Goal: Book appointment/travel/reservation

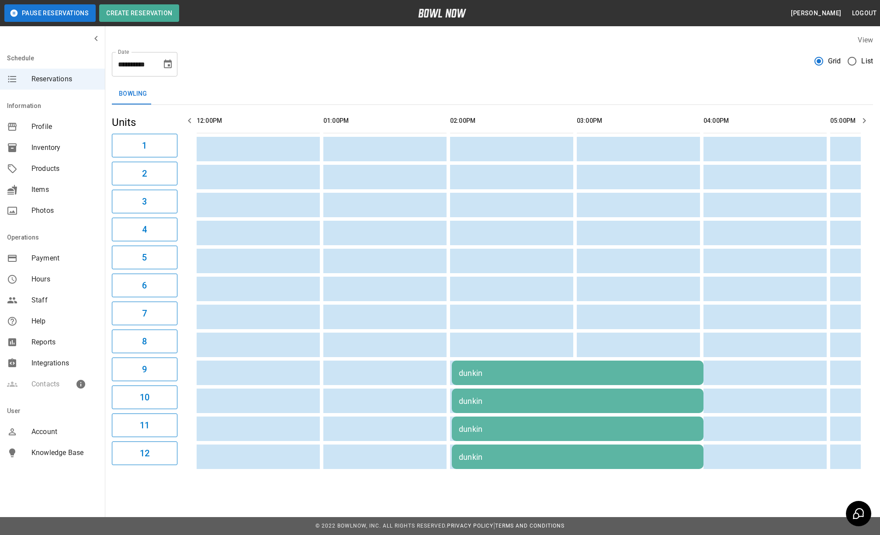
scroll to position [0, 852]
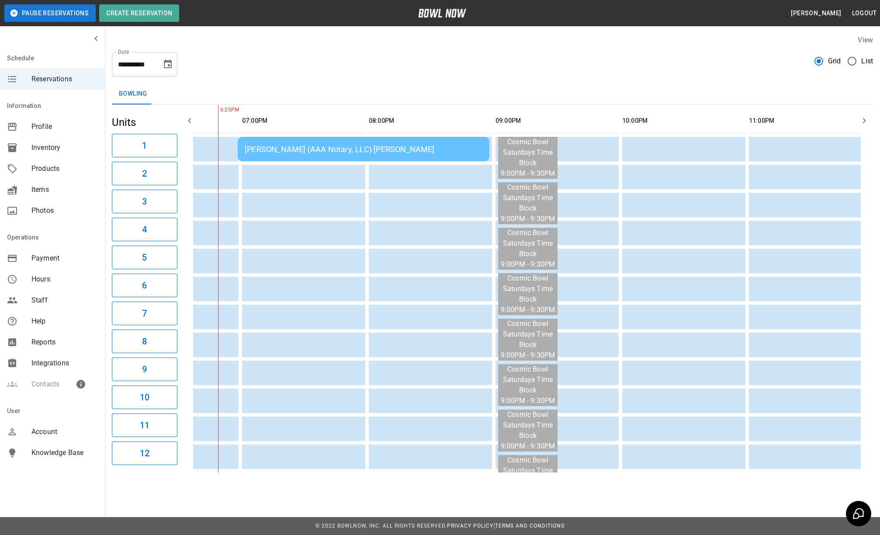
drag, startPoint x: 170, startPoint y: 66, endPoint x: 238, endPoint y: 113, distance: 81.7
click at [170, 66] on icon "Choose date, selected date is Sep 27, 2025" at bounding box center [168, 64] width 10 height 10
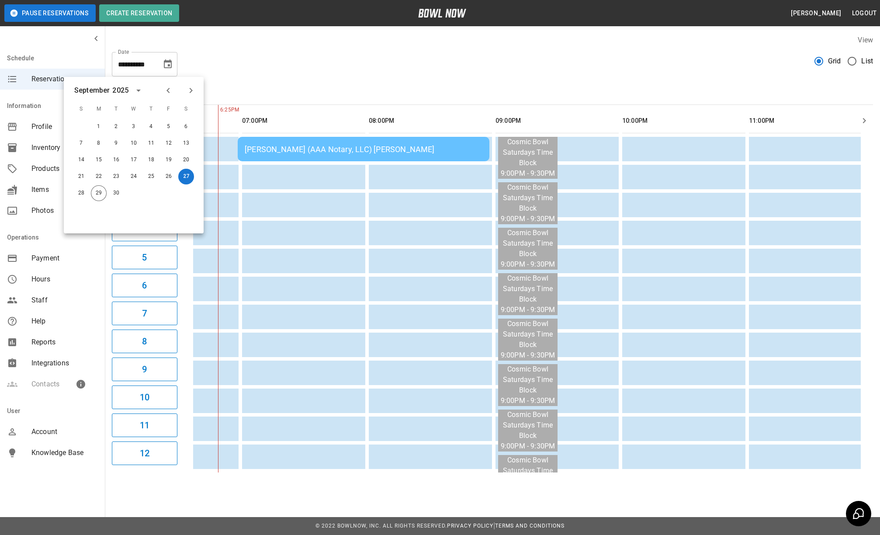
click at [190, 90] on icon "Next month" at bounding box center [191, 90] width 10 height 10
click at [177, 182] on div "25" at bounding box center [185, 178] width 17 height 16
click at [184, 178] on button "25" at bounding box center [186, 178] width 16 height 16
type input "**********"
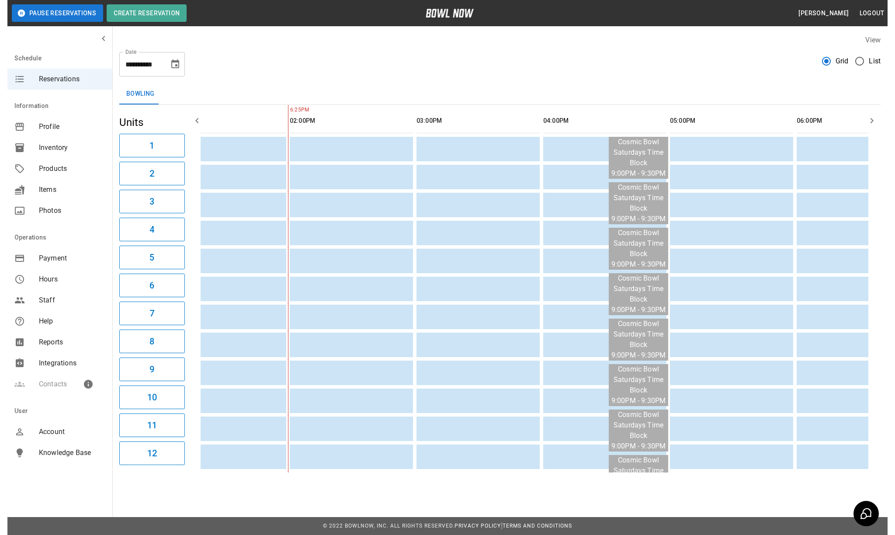
scroll to position [0, 0]
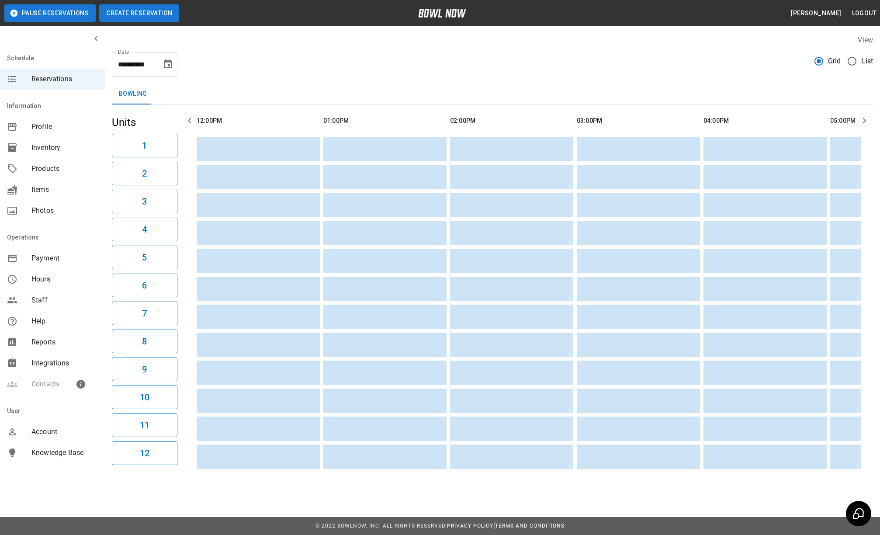
click at [170, 19] on button "Create Reservation" at bounding box center [139, 12] width 80 height 17
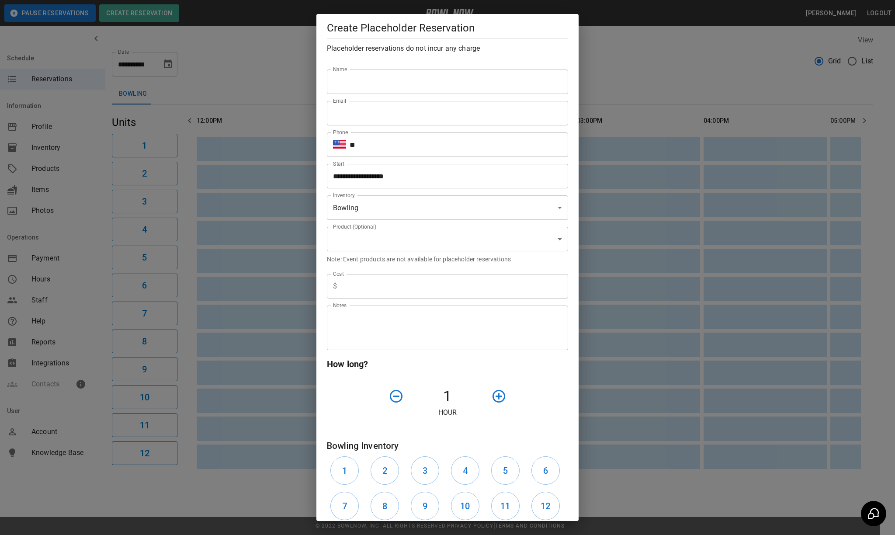
type input "**********"
click at [377, 81] on input "Name" at bounding box center [447, 81] width 241 height 24
type input "**********"
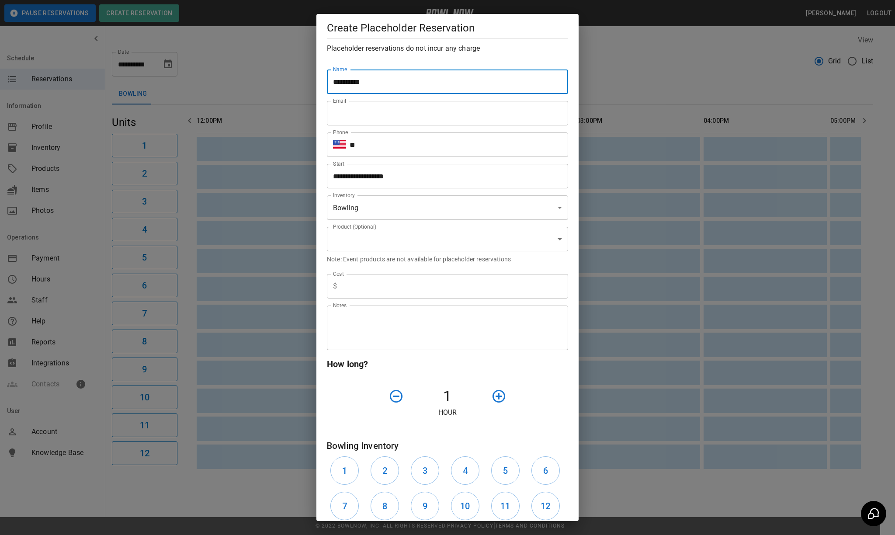
drag, startPoint x: 410, startPoint y: 124, endPoint x: 415, endPoint y: 125, distance: 5.3
click at [409, 124] on input "Email" at bounding box center [447, 113] width 241 height 24
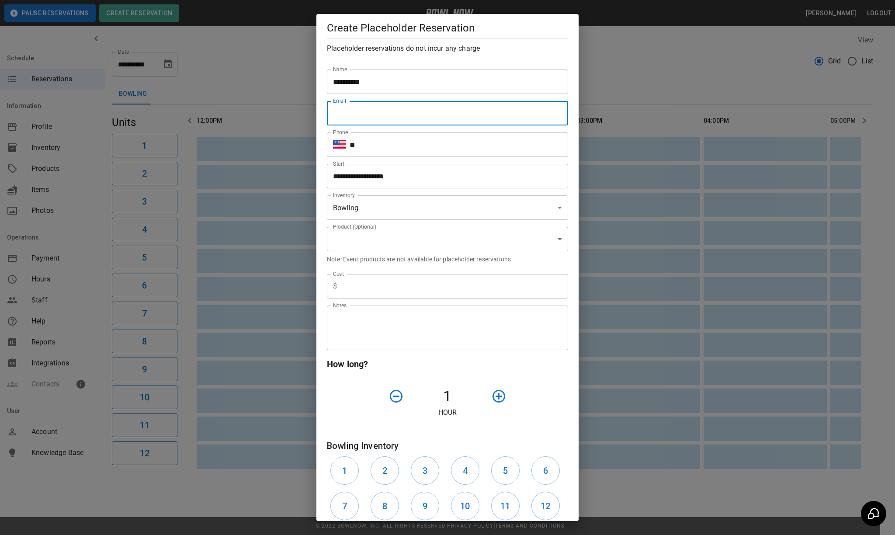
type input "**********"
click at [433, 148] on input "**" at bounding box center [459, 144] width 219 height 24
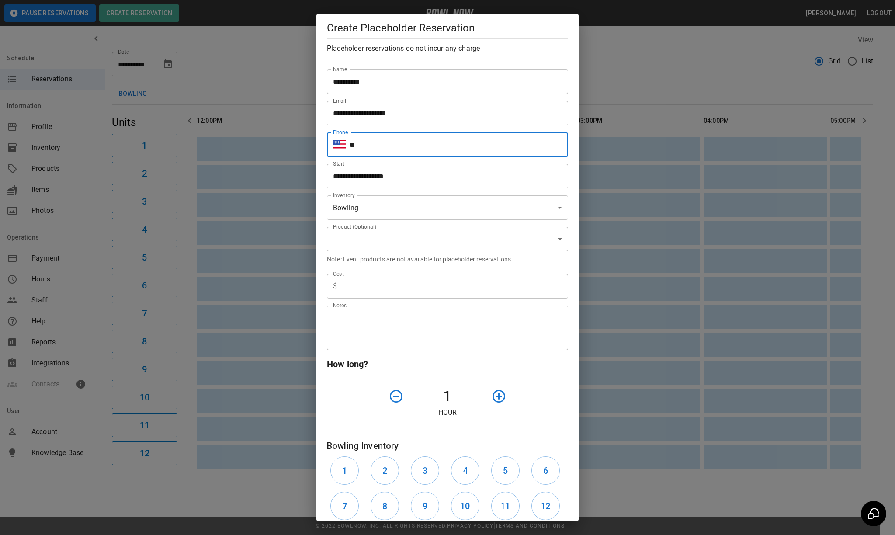
type input "**********"
click at [426, 184] on input "**********" at bounding box center [444, 176] width 235 height 24
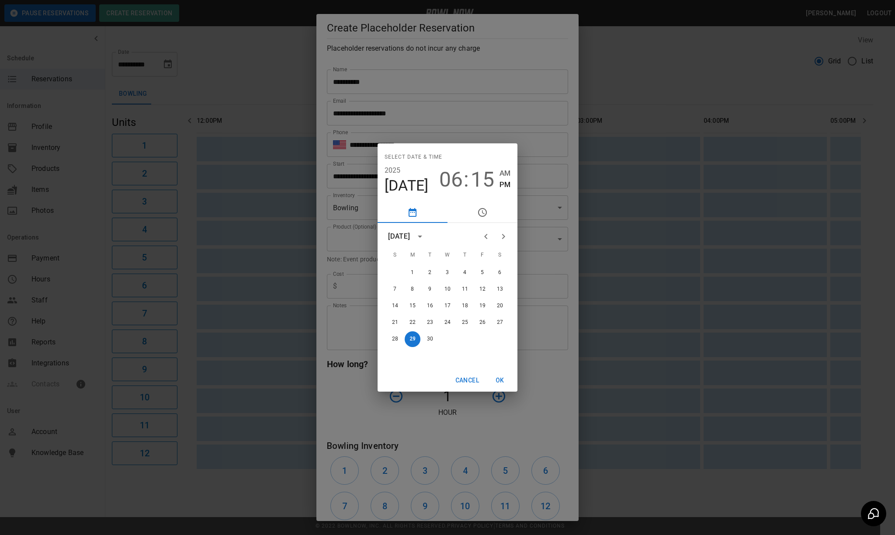
click at [504, 236] on icon "Next month" at bounding box center [503, 236] width 3 height 5
click at [503, 323] on button "25" at bounding box center [500, 324] width 16 height 16
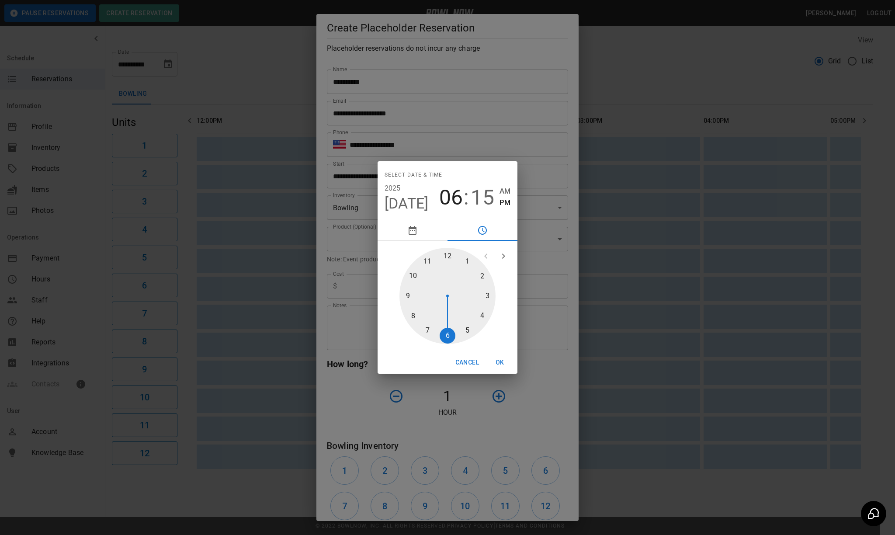
click at [443, 257] on div at bounding box center [447, 296] width 96 height 96
drag, startPoint x: 446, startPoint y: 253, endPoint x: 468, endPoint y: 289, distance: 42.0
click at [446, 255] on div at bounding box center [447, 296] width 96 height 96
type input "**********"
click at [499, 360] on button "OK" at bounding box center [500, 362] width 28 height 16
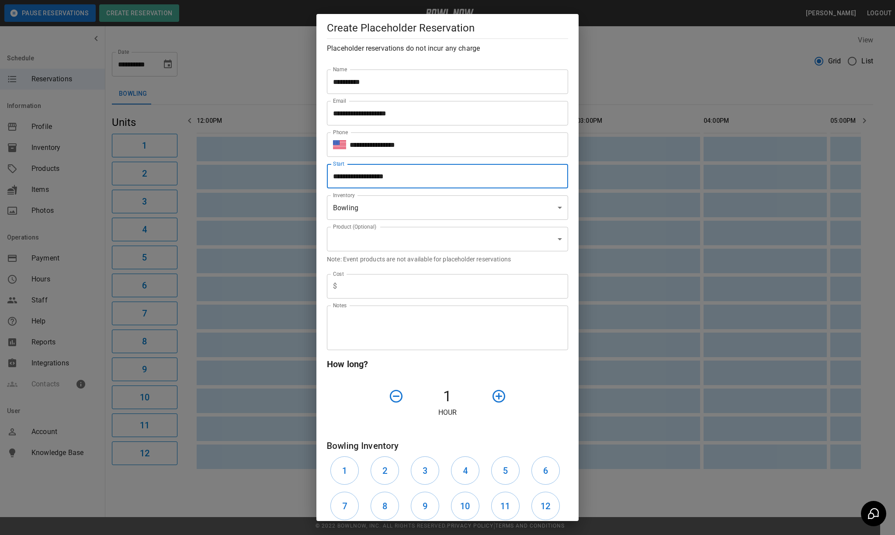
click at [429, 247] on body "**********" at bounding box center [447, 267] width 895 height 535
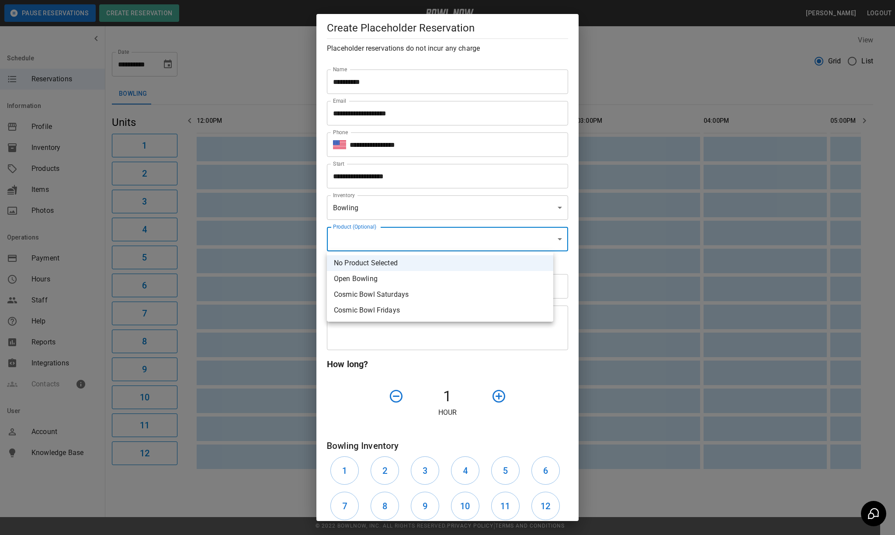
click at [430, 286] on li "Open Bowling" at bounding box center [440, 279] width 226 height 16
type input "**********"
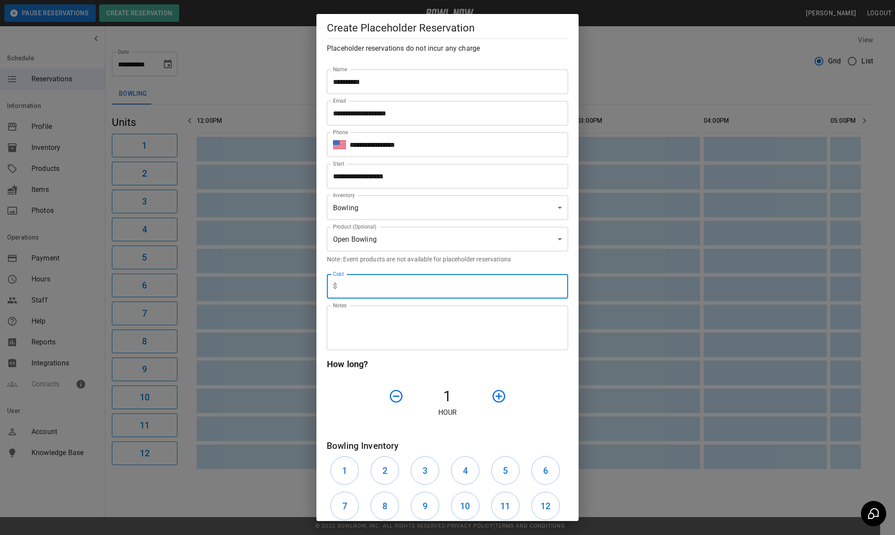
click at [426, 283] on input "text" at bounding box center [454, 286] width 228 height 24
type input "*"
drag, startPoint x: 481, startPoint y: 393, endPoint x: 487, endPoint y: 395, distance: 6.4
click at [488, 395] on button "button" at bounding box center [499, 396] width 22 height 22
click at [491, 395] on icon "button" at bounding box center [498, 395] width 15 height 15
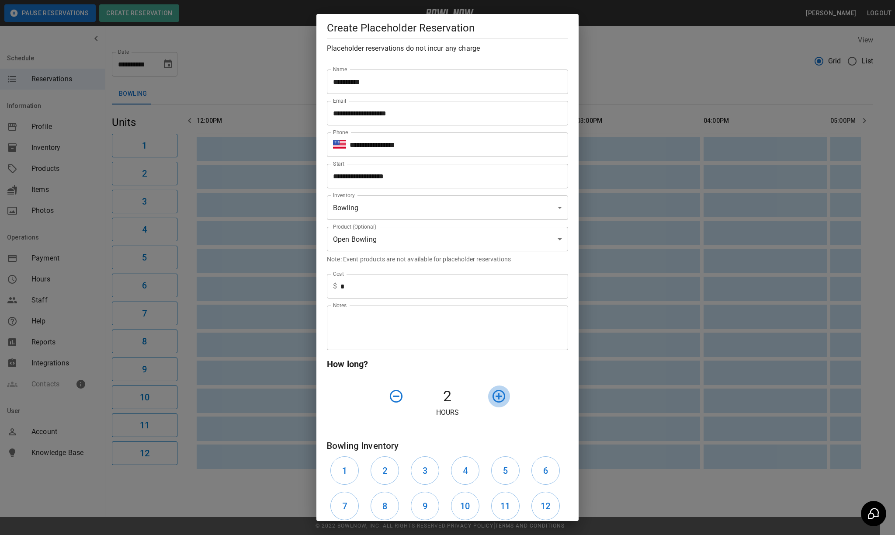
click at [491, 395] on icon "button" at bounding box center [498, 395] width 15 height 15
click at [340, 466] on button "1" at bounding box center [344, 470] width 28 height 28
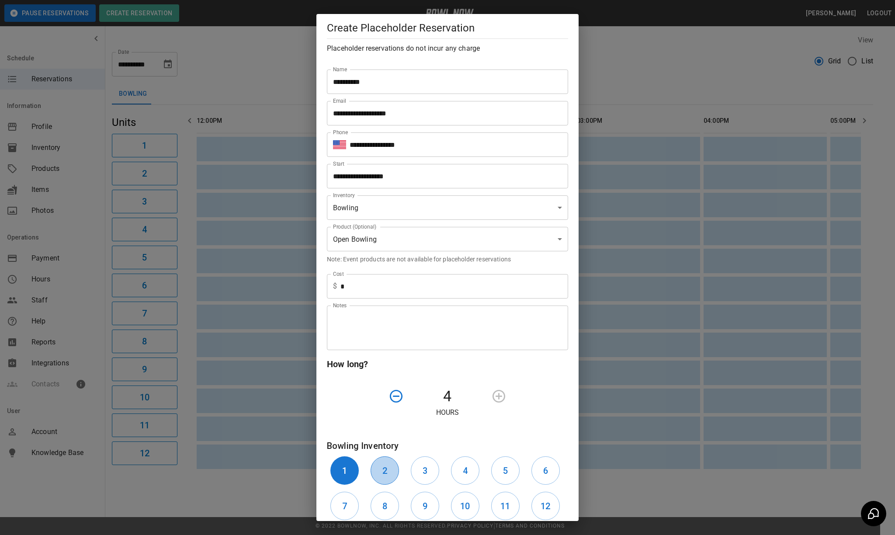
drag, startPoint x: 376, startPoint y: 466, endPoint x: 391, endPoint y: 471, distance: 15.8
click at [379, 466] on button "2" at bounding box center [385, 470] width 28 height 28
drag, startPoint x: 413, startPoint y: 470, endPoint x: 418, endPoint y: 470, distance: 5.2
click at [414, 470] on button "3" at bounding box center [425, 470] width 28 height 28
drag, startPoint x: 461, startPoint y: 469, endPoint x: 485, endPoint y: 467, distance: 23.7
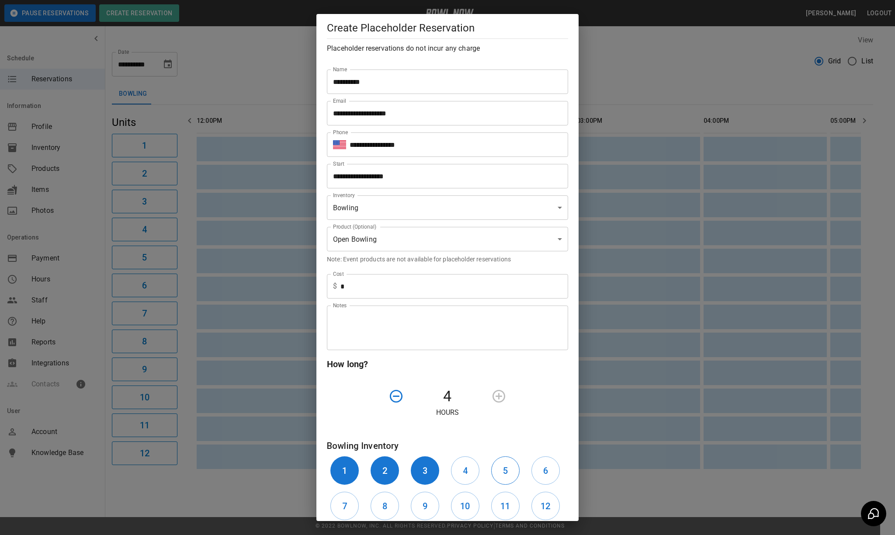
click at [462, 469] on button "4" at bounding box center [465, 470] width 28 height 28
click at [491, 465] on button "5" at bounding box center [505, 470] width 28 height 28
click at [531, 469] on button "6" at bounding box center [545, 470] width 28 height 28
click at [350, 503] on button "7" at bounding box center [344, 506] width 28 height 28
drag, startPoint x: 377, startPoint y: 509, endPoint x: 409, endPoint y: 499, distance: 33.7
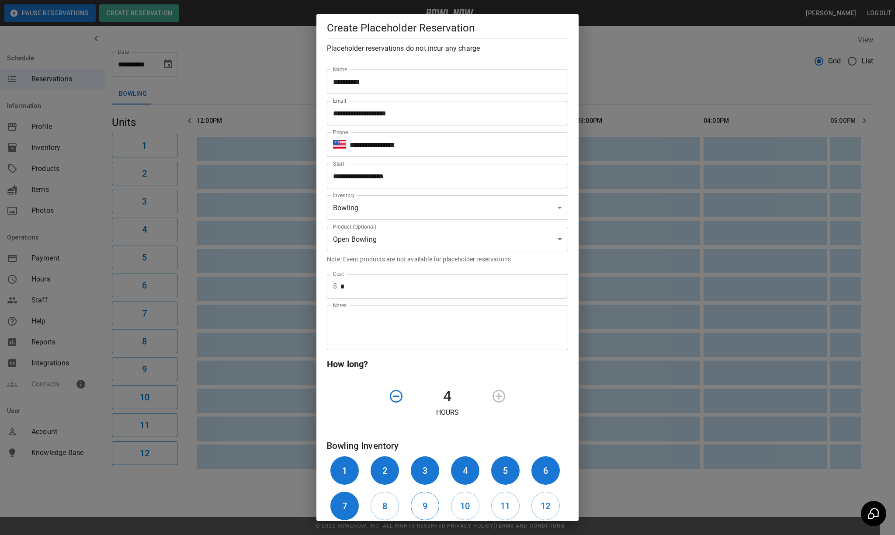
click at [378, 509] on button "8" at bounding box center [385, 506] width 28 height 28
drag, startPoint x: 419, startPoint y: 496, endPoint x: 425, endPoint y: 497, distance: 6.2
click at [422, 496] on button "9" at bounding box center [425, 506] width 28 height 28
drag, startPoint x: 461, startPoint y: 510, endPoint x: 469, endPoint y: 509, distance: 7.9
click at [463, 509] on button "10" at bounding box center [465, 506] width 28 height 28
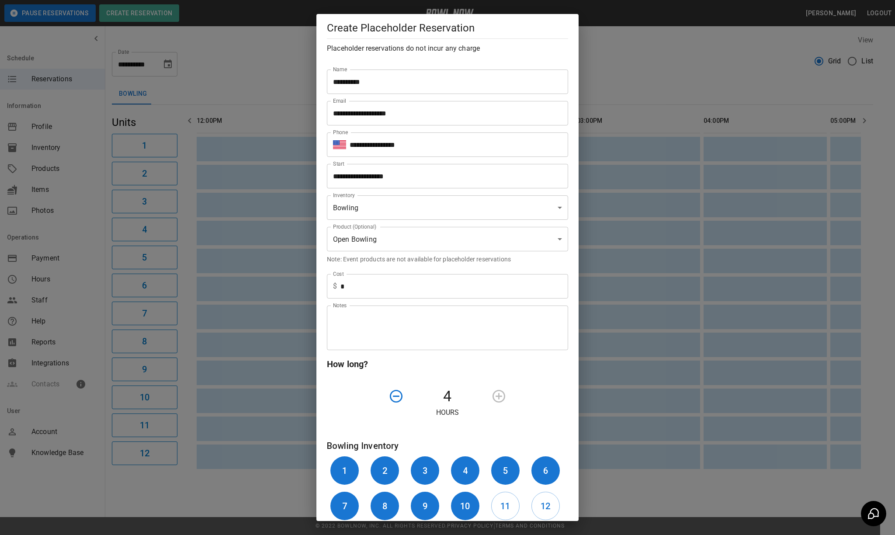
drag, startPoint x: 490, startPoint y: 510, endPoint x: 516, endPoint y: 505, distance: 25.9
click at [500, 510] on h6 "11" at bounding box center [505, 506] width 10 height 14
click at [541, 500] on h6 "12" at bounding box center [546, 506] width 10 height 14
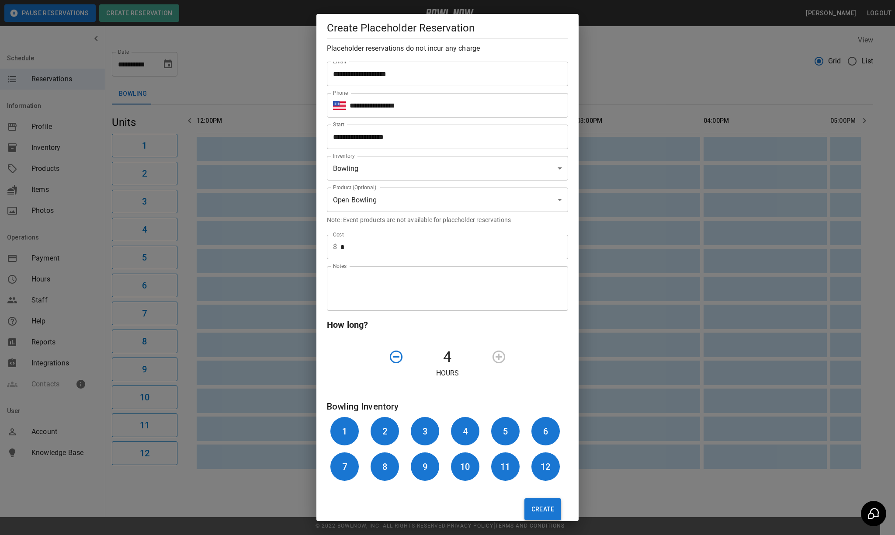
scroll to position [45, 0]
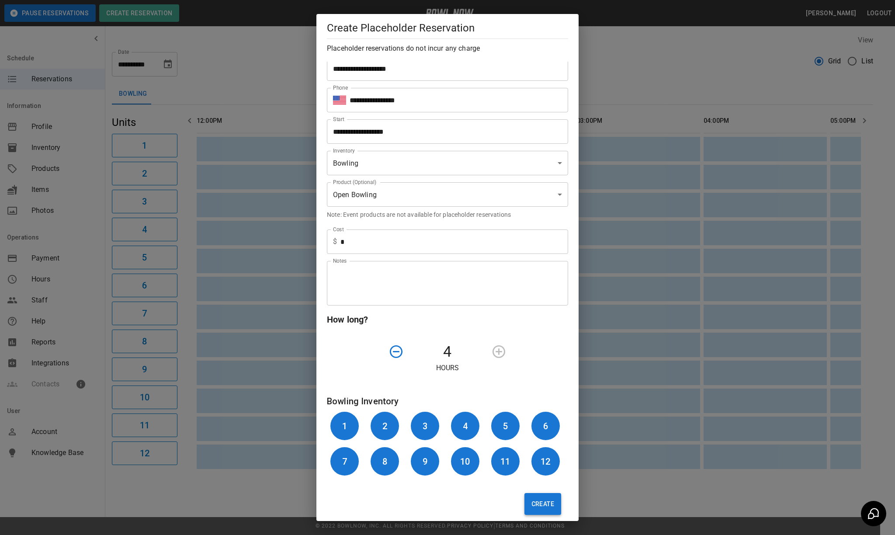
click at [543, 496] on button "Create" at bounding box center [542, 504] width 37 height 22
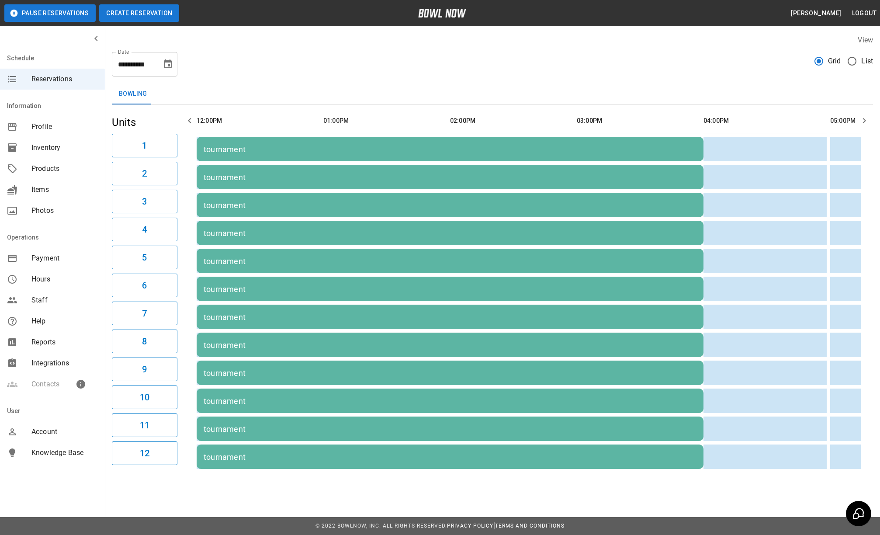
click at [102, 15] on button "Create Reservation" at bounding box center [139, 12] width 80 height 17
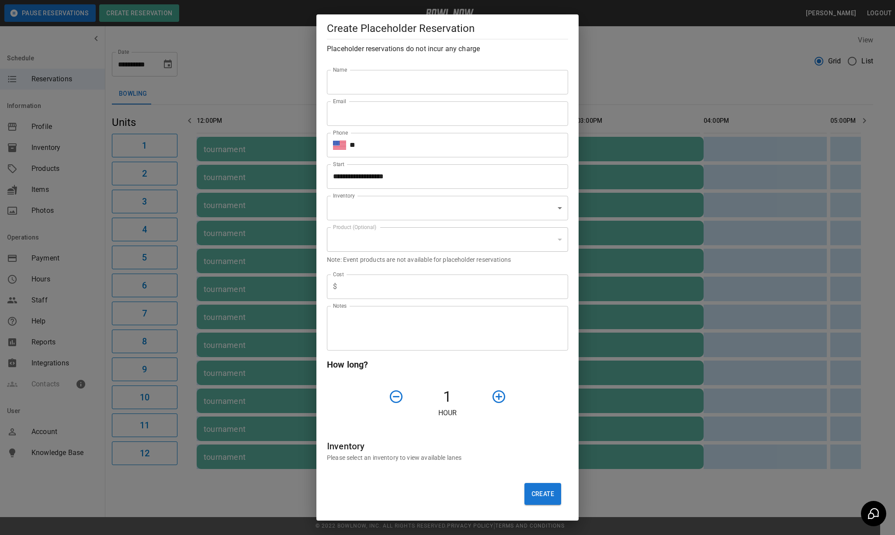
type input "**********"
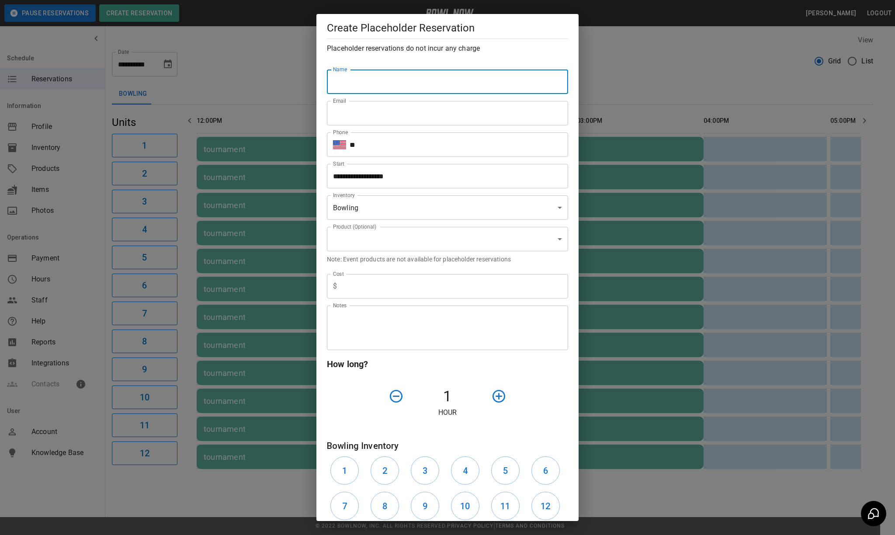
click at [361, 89] on input "Name" at bounding box center [447, 81] width 241 height 24
type input "**********"
click at [410, 118] on input "Email" at bounding box center [447, 113] width 241 height 24
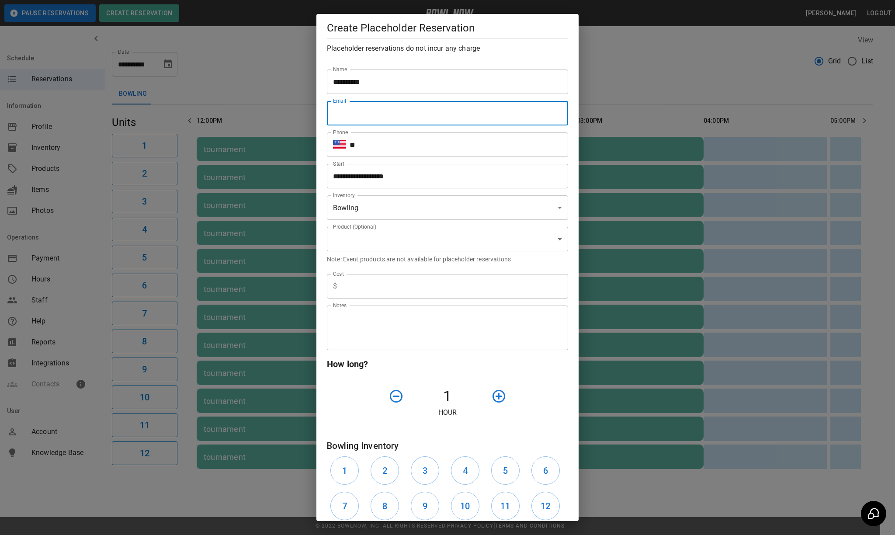
type input "**********"
click at [442, 146] on input "**" at bounding box center [459, 144] width 219 height 24
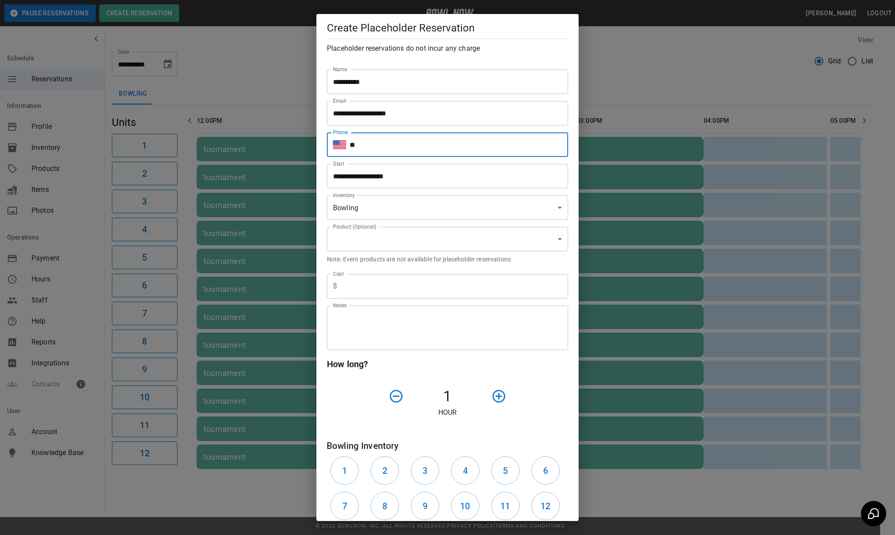
type input "**********"
click at [461, 177] on input "**********" at bounding box center [444, 176] width 235 height 24
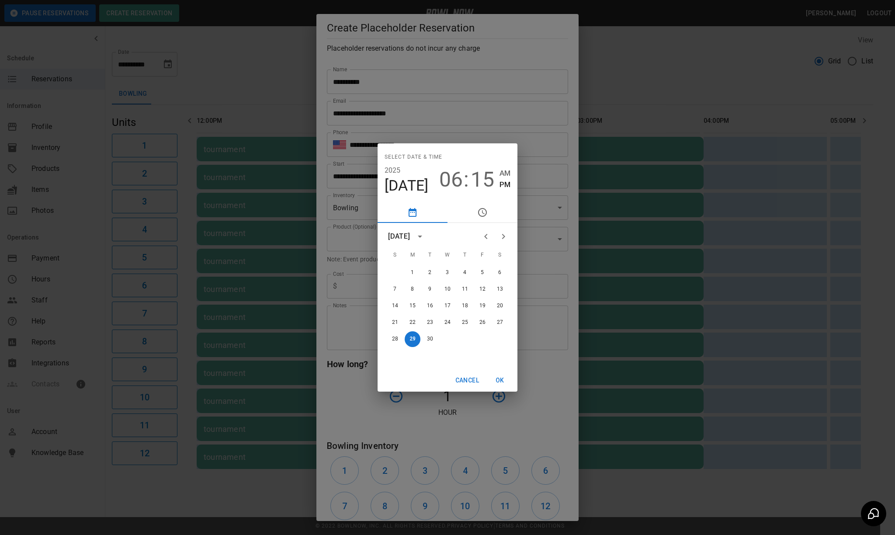
click at [508, 232] on icon "Next month" at bounding box center [503, 236] width 10 height 10
click at [503, 325] on button "25" at bounding box center [500, 324] width 16 height 16
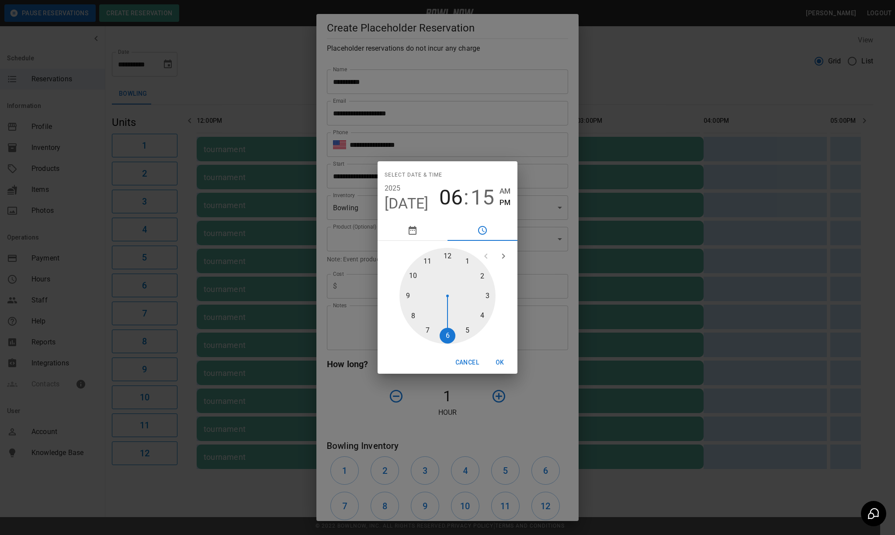
click at [481, 317] on div at bounding box center [447, 296] width 96 height 96
click at [442, 254] on div at bounding box center [447, 296] width 96 height 96
type input "**********"
click at [500, 361] on button "OK" at bounding box center [500, 362] width 28 height 16
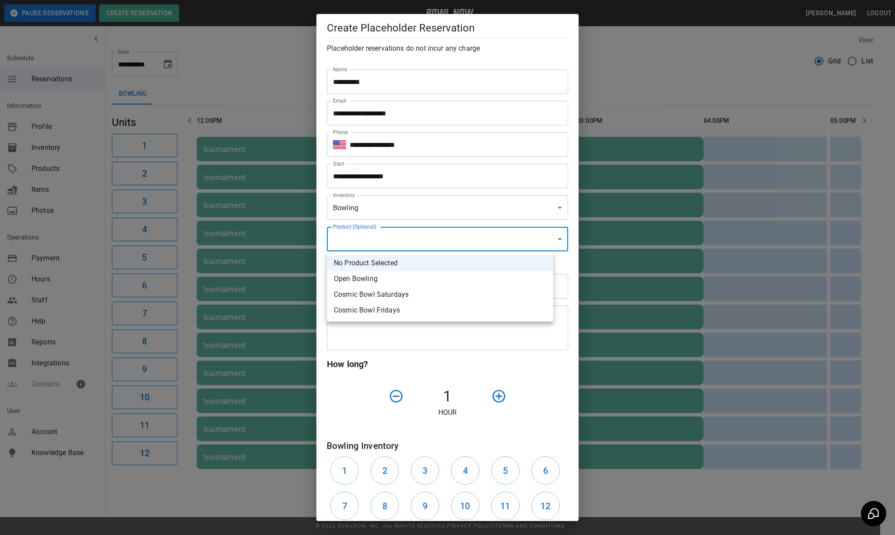
click at [369, 239] on body "**********" at bounding box center [447, 267] width 895 height 535
click at [377, 366] on div at bounding box center [447, 267] width 895 height 535
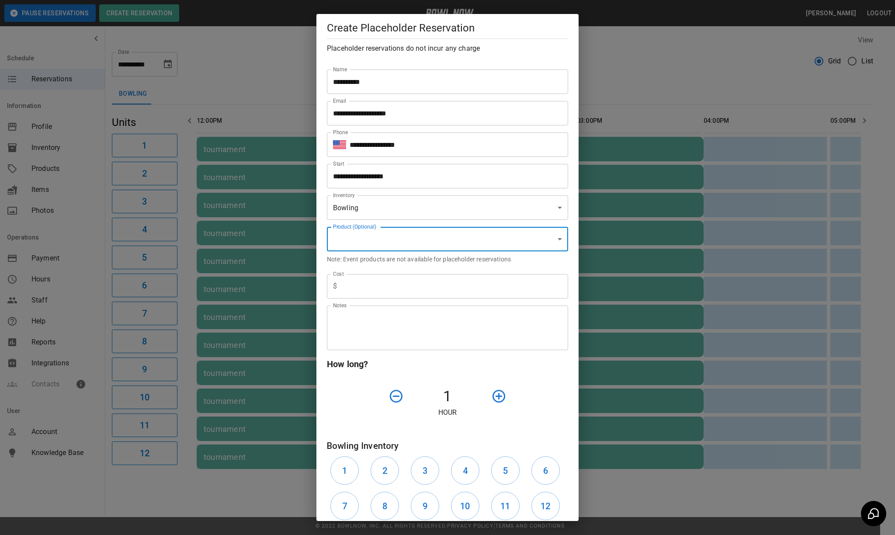
click at [371, 275] on input "text" at bounding box center [454, 286] width 228 height 24
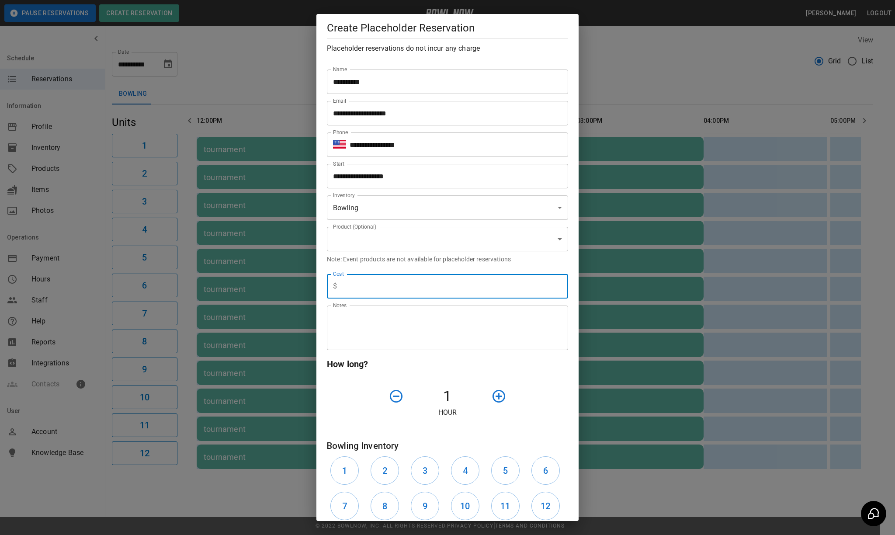
type input "*"
click at [491, 405] on button "button" at bounding box center [499, 396] width 22 height 22
click at [491, 403] on icon "button" at bounding box center [498, 395] width 15 height 15
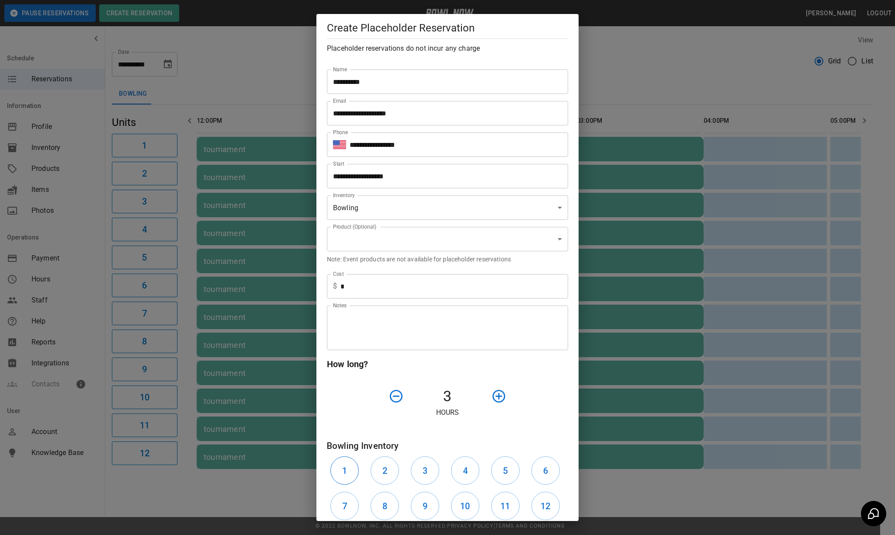
click at [347, 481] on button "1" at bounding box center [344, 470] width 28 height 28
click at [382, 465] on h6 "2" at bounding box center [384, 471] width 5 height 14
click at [423, 472] on h6 "3" at bounding box center [425, 471] width 5 height 14
click at [454, 467] on button "4" at bounding box center [465, 470] width 28 height 28
click at [503, 482] on button "5" at bounding box center [505, 470] width 28 height 28
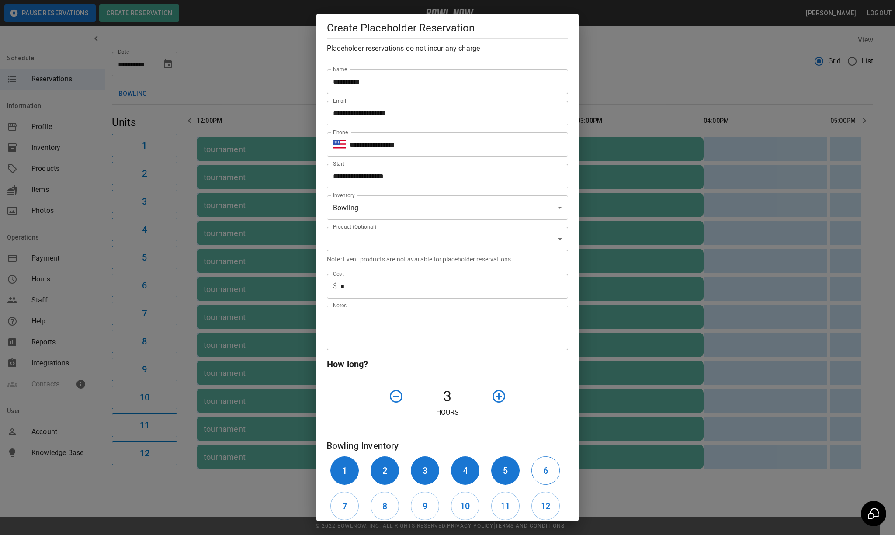
click at [531, 469] on button "6" at bounding box center [545, 470] width 28 height 28
drag, startPoint x: 336, startPoint y: 509, endPoint x: 364, endPoint y: 512, distance: 28.2
click at [341, 510] on button "7" at bounding box center [344, 506] width 28 height 28
click at [371, 511] on button "8" at bounding box center [385, 506] width 28 height 28
click at [424, 502] on button "9" at bounding box center [425, 506] width 28 height 28
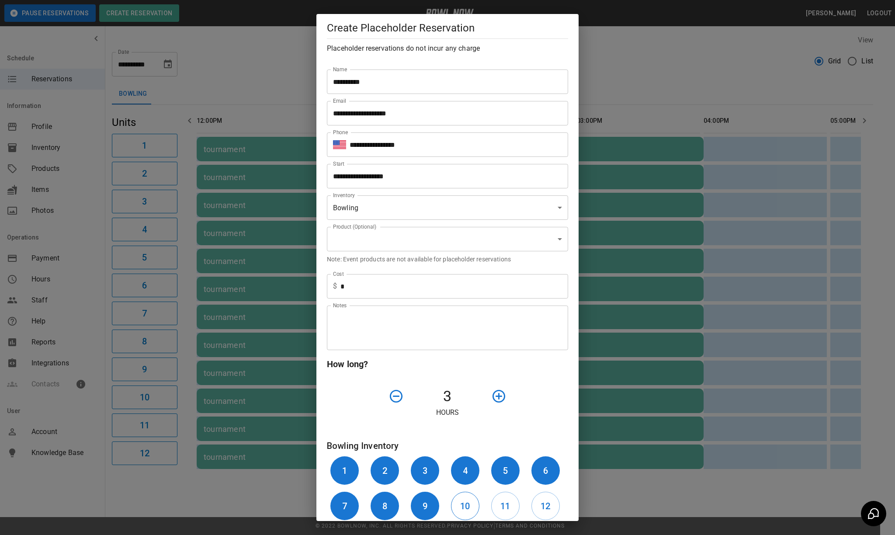
drag, startPoint x: 450, startPoint y: 502, endPoint x: 473, endPoint y: 499, distance: 22.9
click at [451, 502] on button "10" at bounding box center [465, 506] width 28 height 28
click at [491, 497] on button "11" at bounding box center [505, 506] width 28 height 28
drag, startPoint x: 524, startPoint y: 506, endPoint x: 603, endPoint y: 472, distance: 85.7
click at [531, 506] on button "12" at bounding box center [545, 506] width 28 height 28
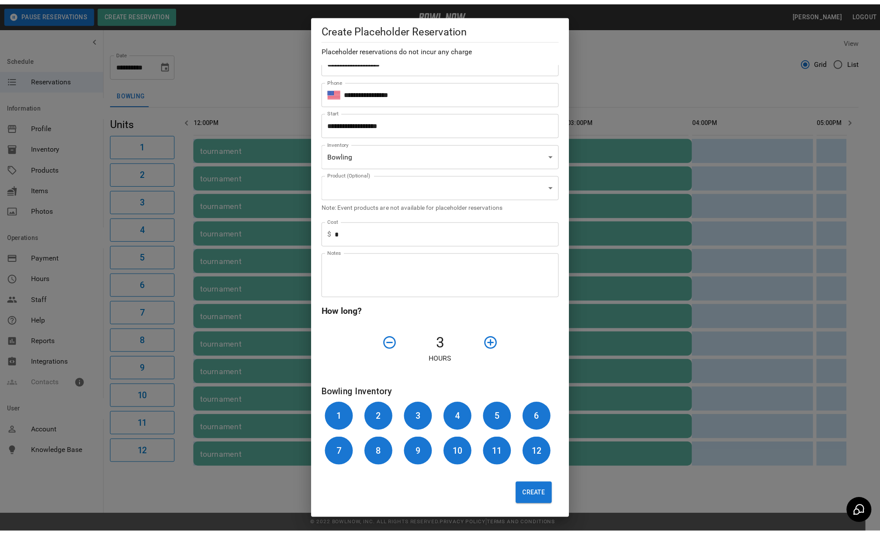
scroll to position [55, 0]
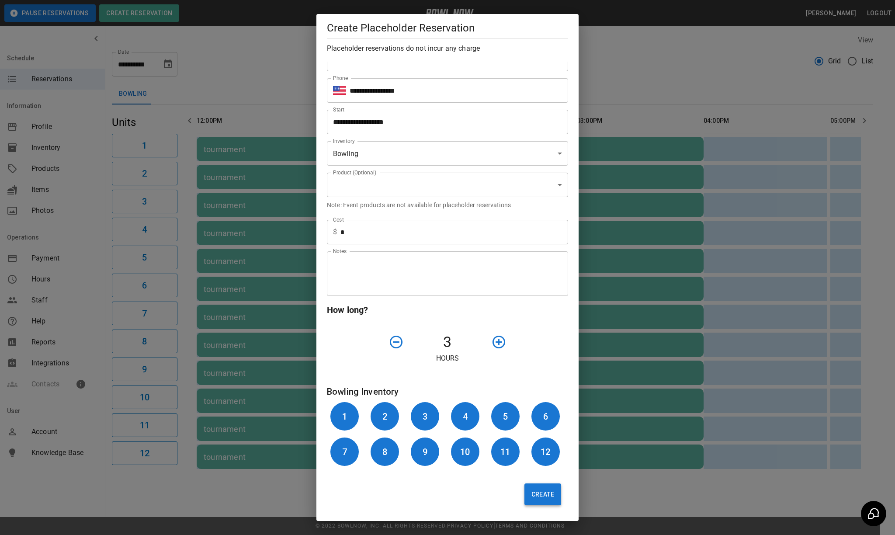
click at [542, 497] on button "Create" at bounding box center [542, 494] width 37 height 22
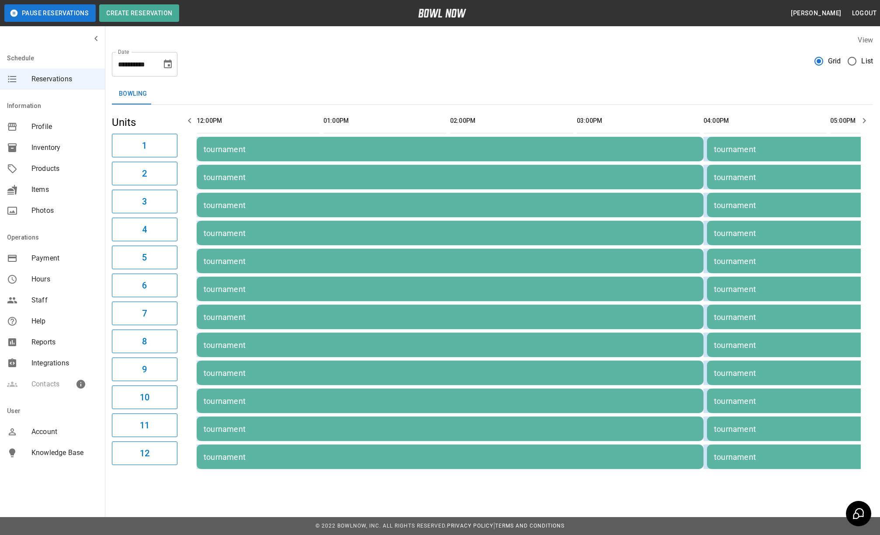
scroll to position [0, 0]
